Goal: Navigation & Orientation: Find specific page/section

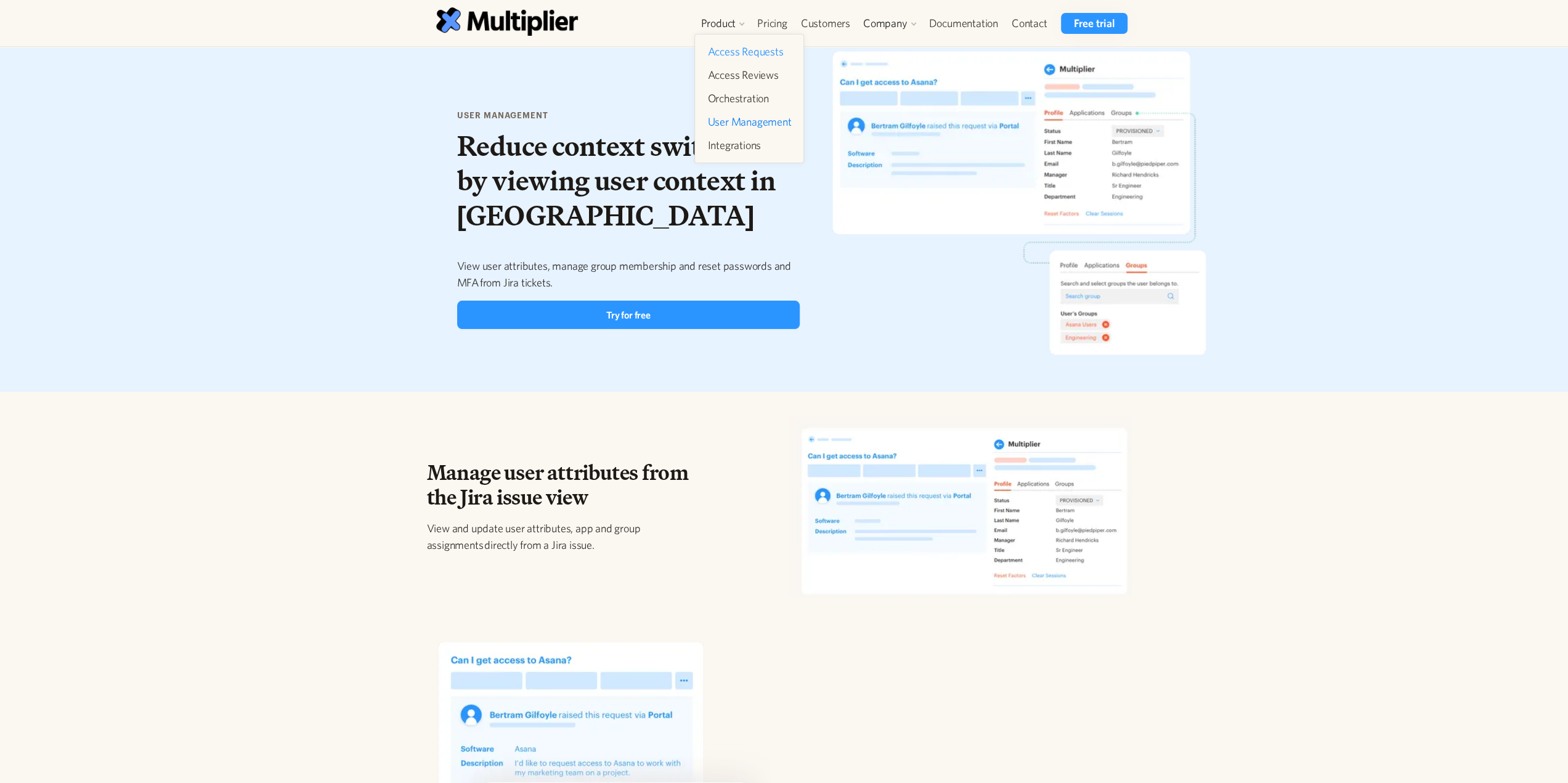
click at [721, 54] on link "Access Requests" at bounding box center [749, 52] width 93 height 22
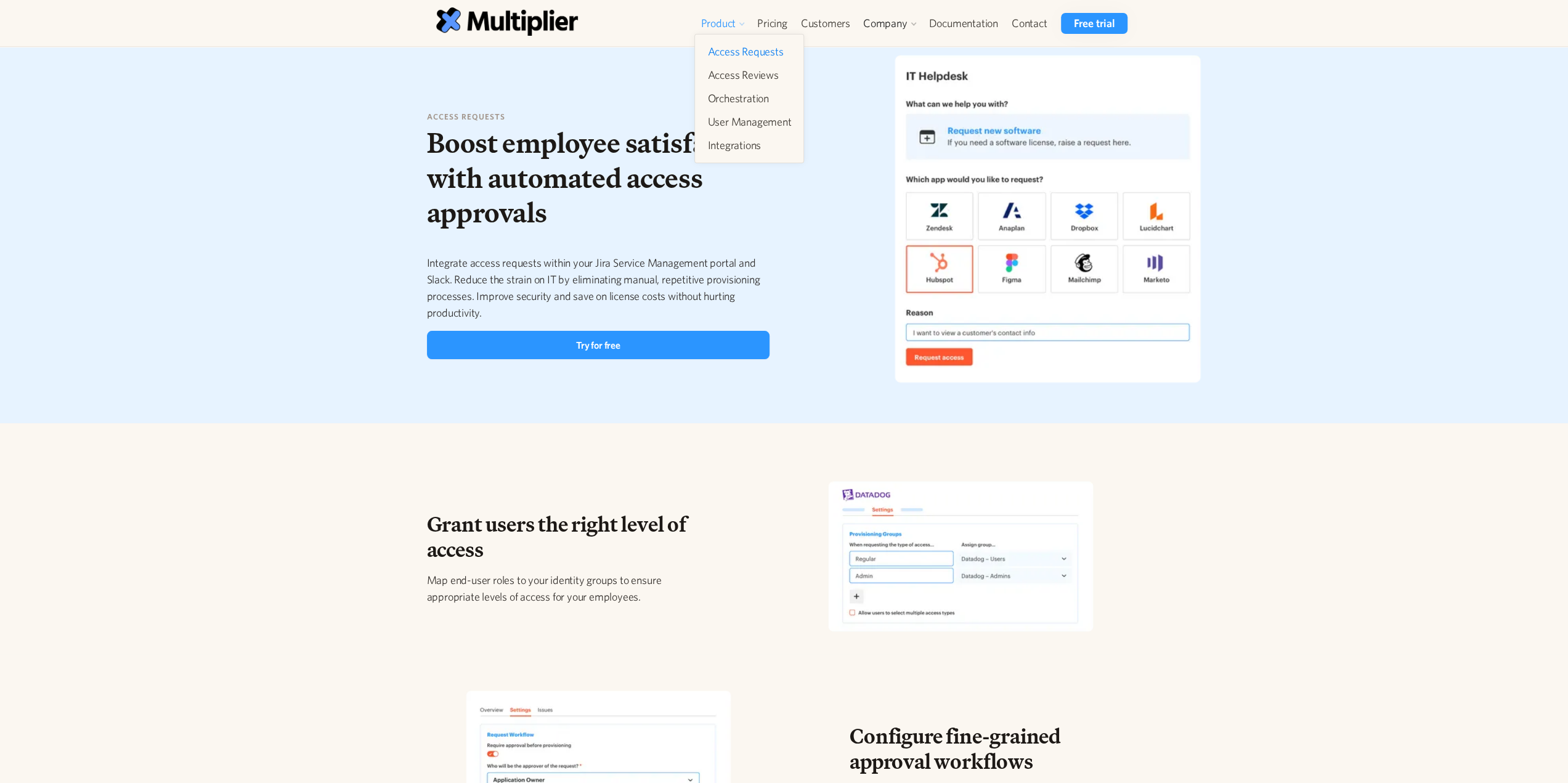
click at [728, 20] on div "Product" at bounding box center [718, 23] width 35 height 15
click at [723, 127] on link "User Management" at bounding box center [749, 121] width 93 height 22
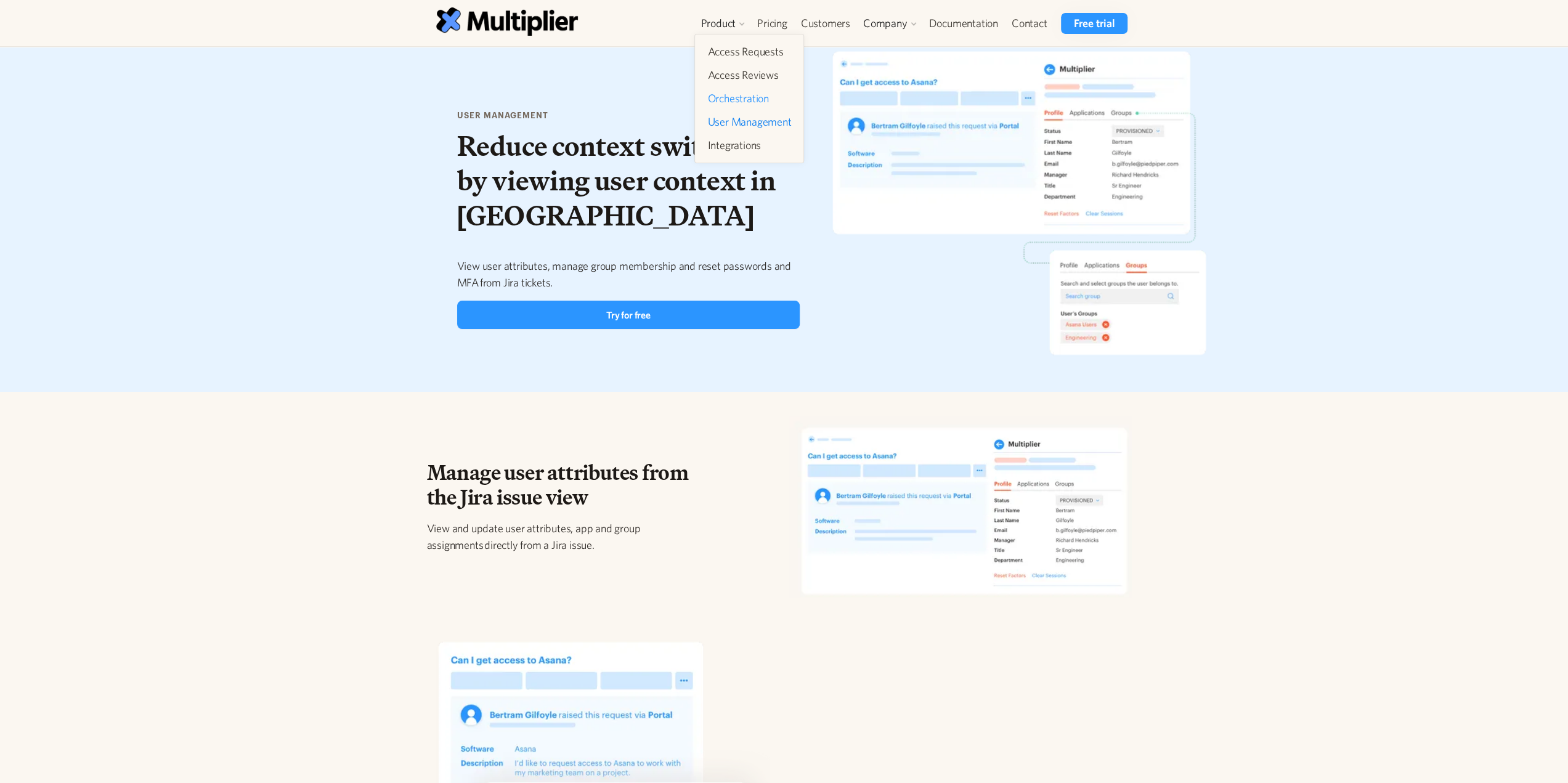
click at [728, 98] on link "Orchestration" at bounding box center [749, 98] width 93 height 22
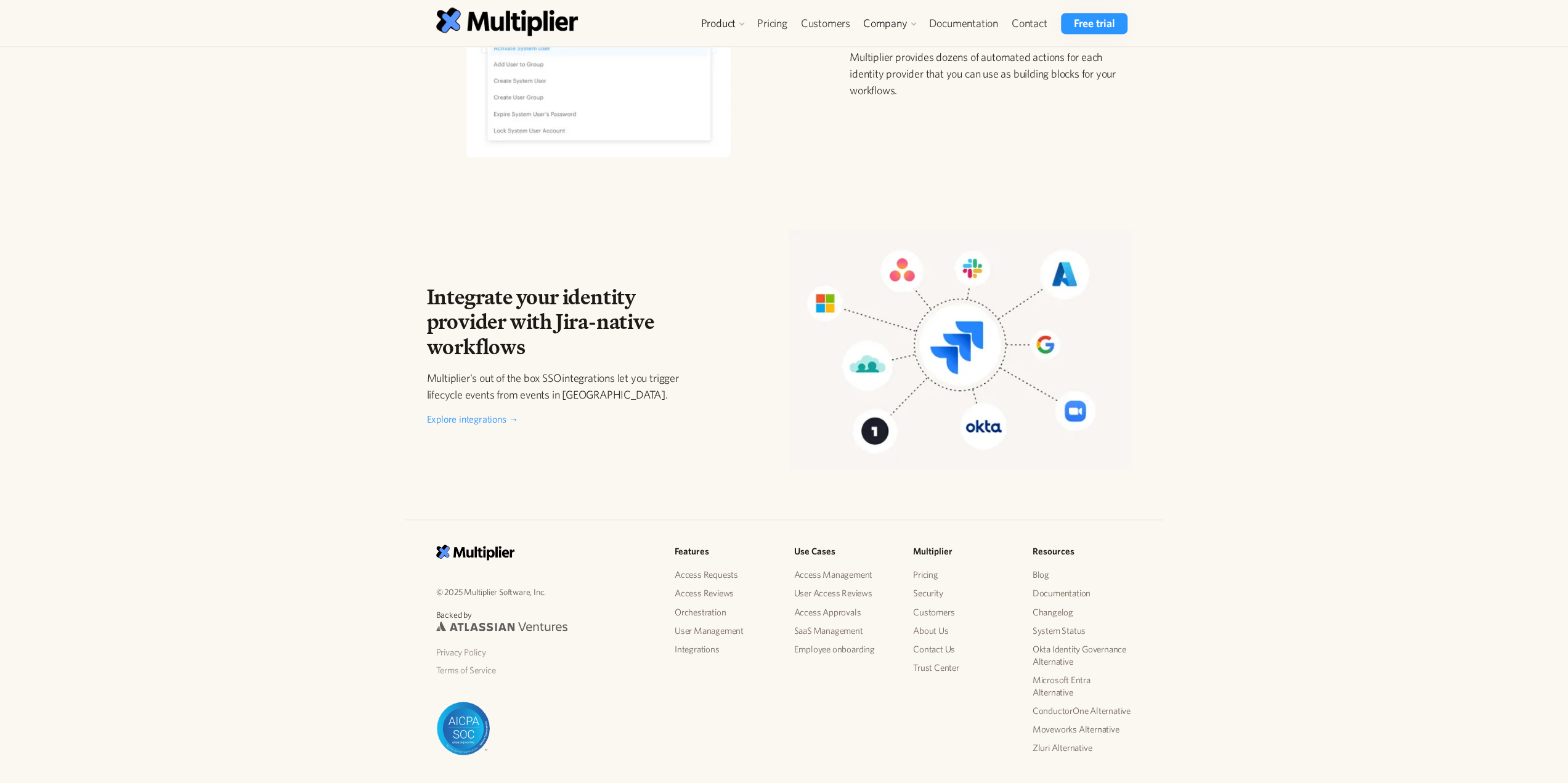
scroll to position [1794, 0]
